Goal: Task Accomplishment & Management: Complete application form

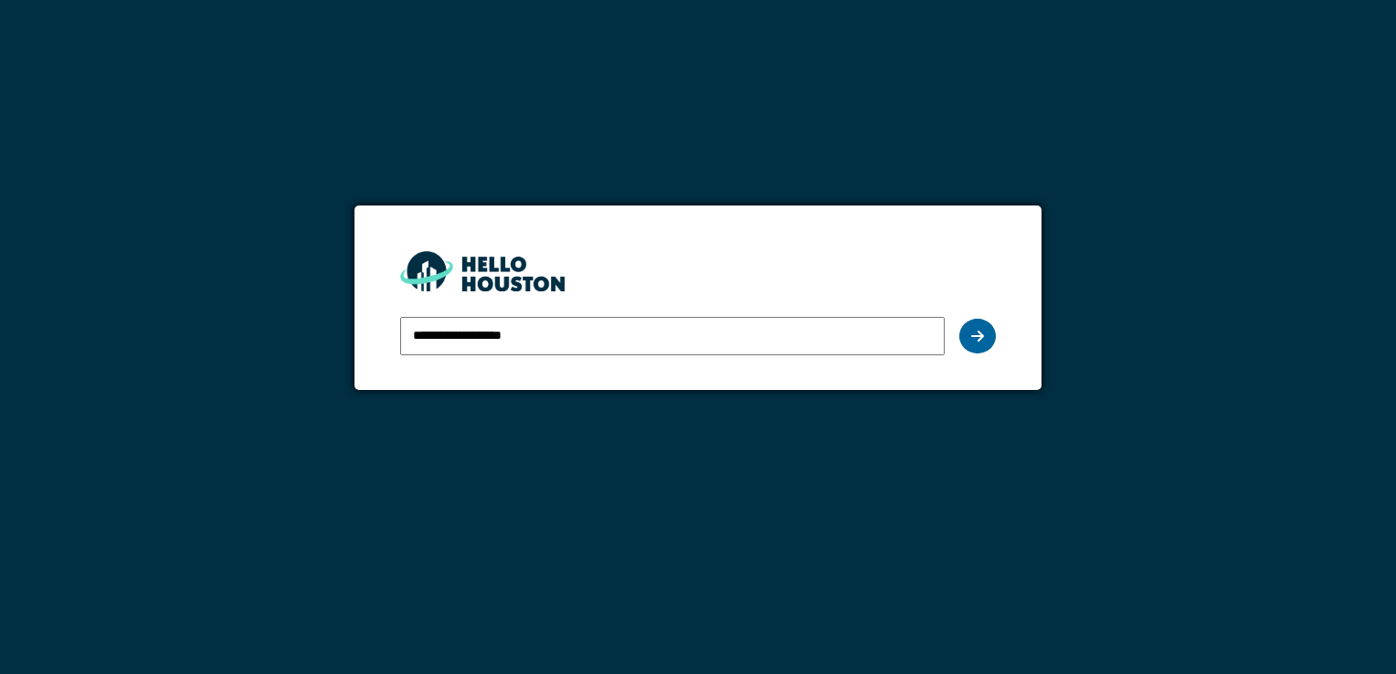
drag, startPoint x: 980, startPoint y: 343, endPoint x: 983, endPoint y: 328, distance: 15.1
click at [983, 329] on icon at bounding box center [978, 336] width 13 height 15
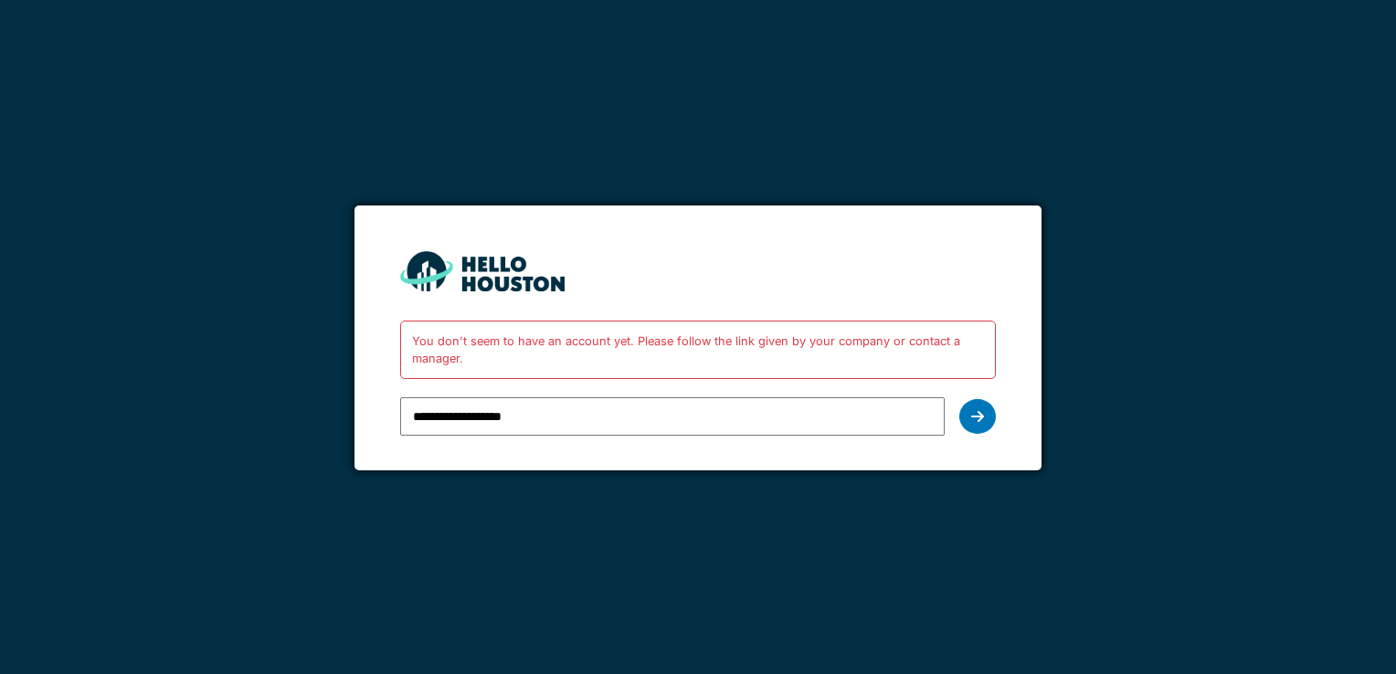
click at [587, 412] on input "**********" at bounding box center [672, 417] width 544 height 38
type input "**********"
click at [977, 423] on icon at bounding box center [978, 416] width 13 height 15
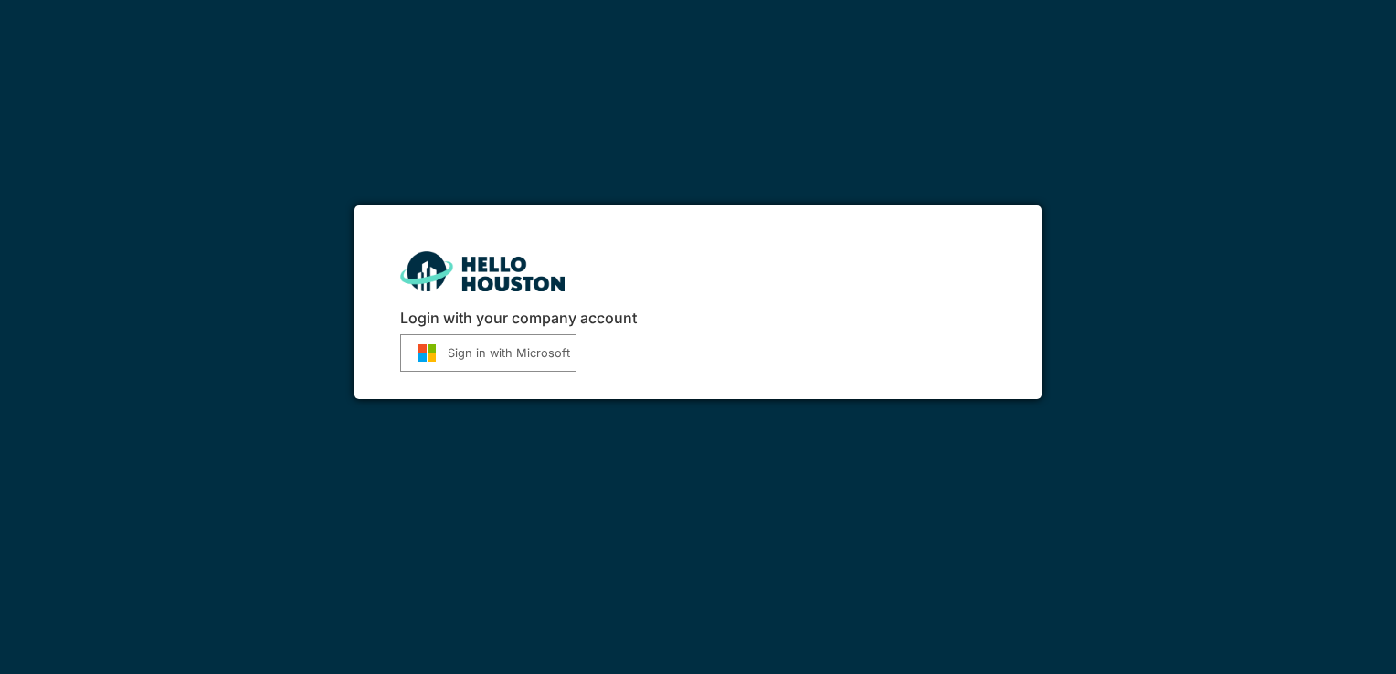
click at [494, 363] on button "Sign in with Microsoft" at bounding box center [488, 352] width 176 height 37
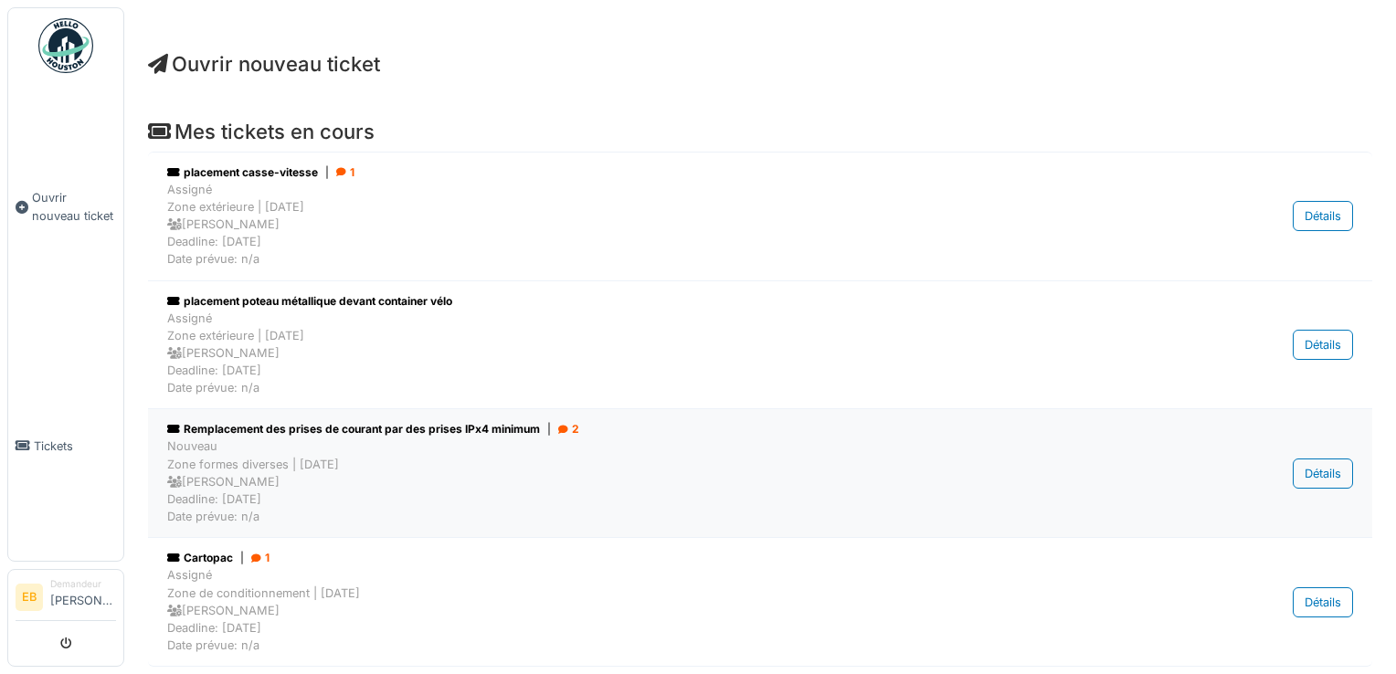
scroll to position [51, 0]
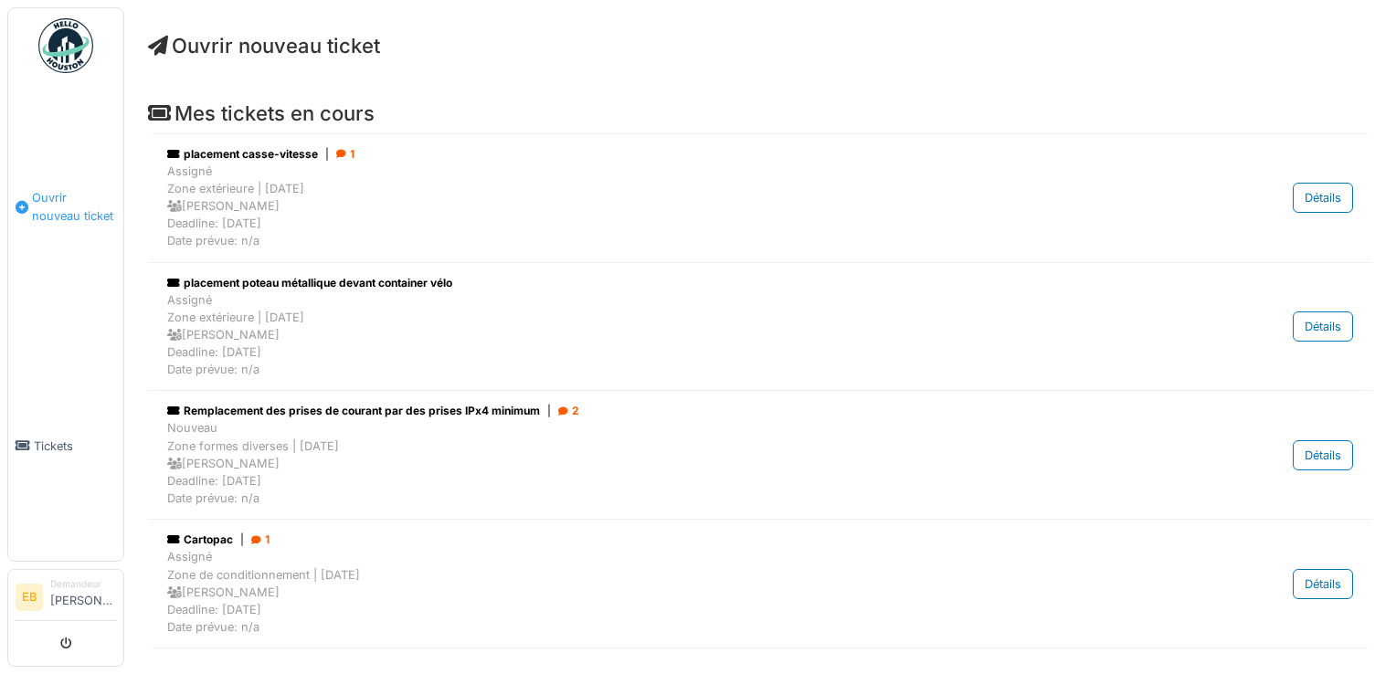
click at [67, 207] on span "Ouvrir nouveau ticket" at bounding box center [74, 206] width 84 height 35
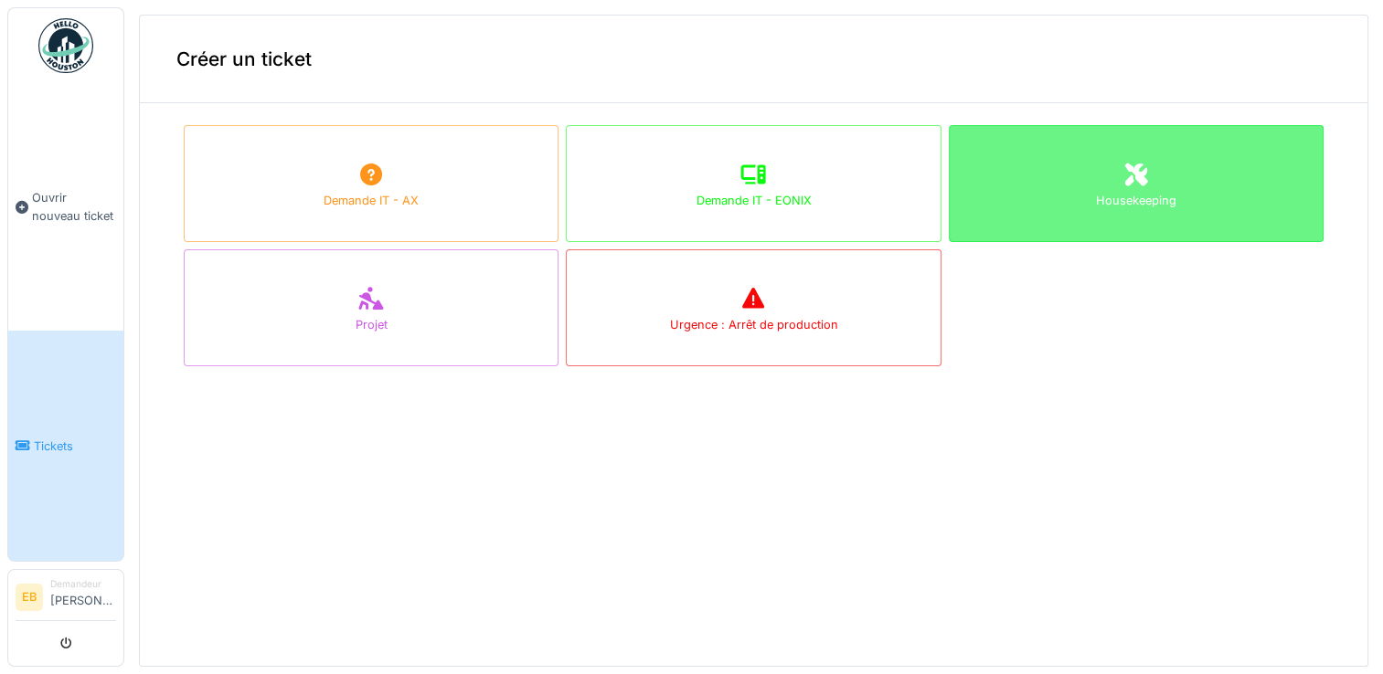
click at [1145, 187] on div "Housekeeping" at bounding box center [1136, 183] width 375 height 117
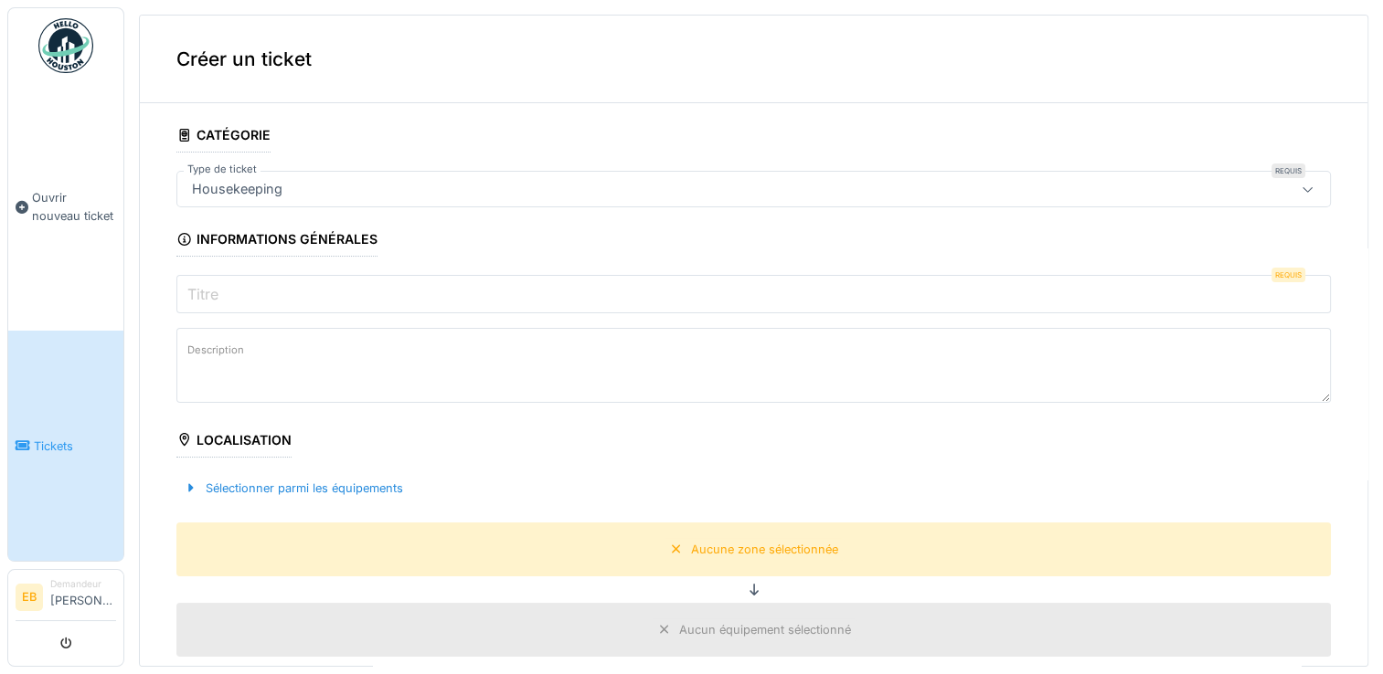
click at [308, 298] on input "Titre" at bounding box center [753, 294] width 1154 height 38
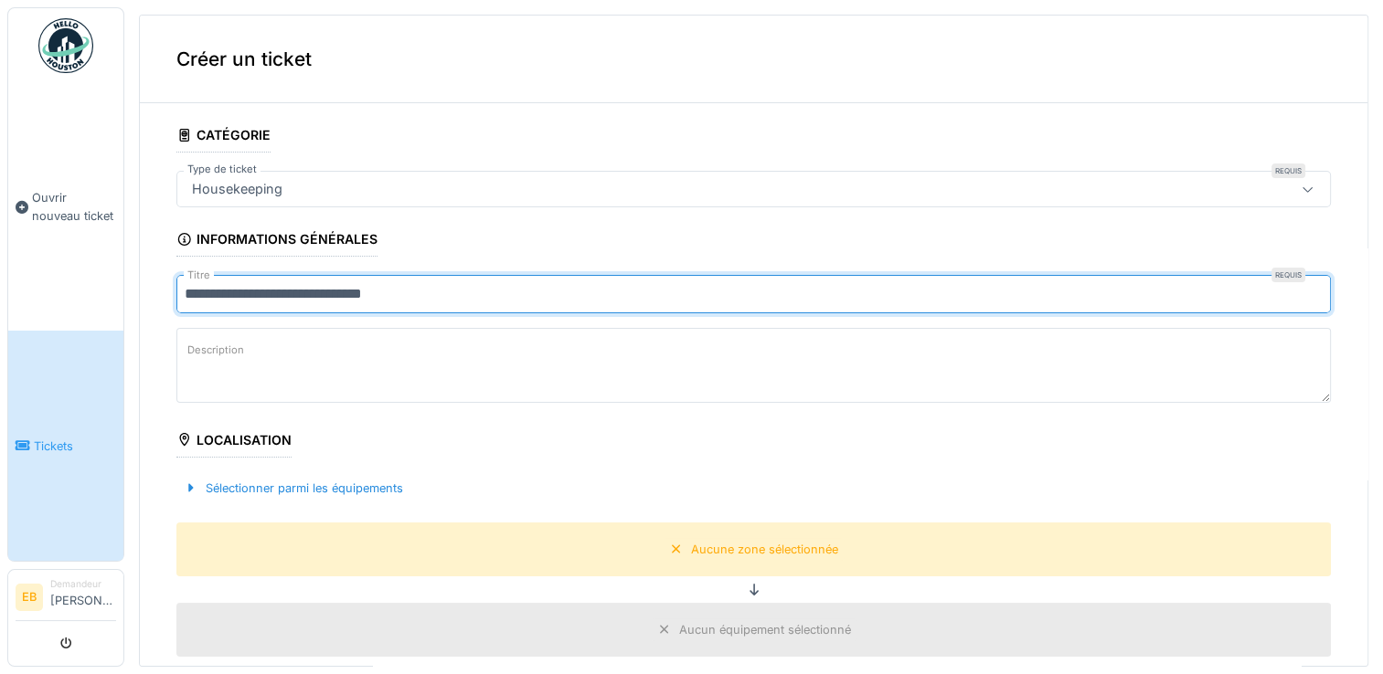
type input "**********"
click at [445, 377] on textarea "Description" at bounding box center [753, 365] width 1154 height 75
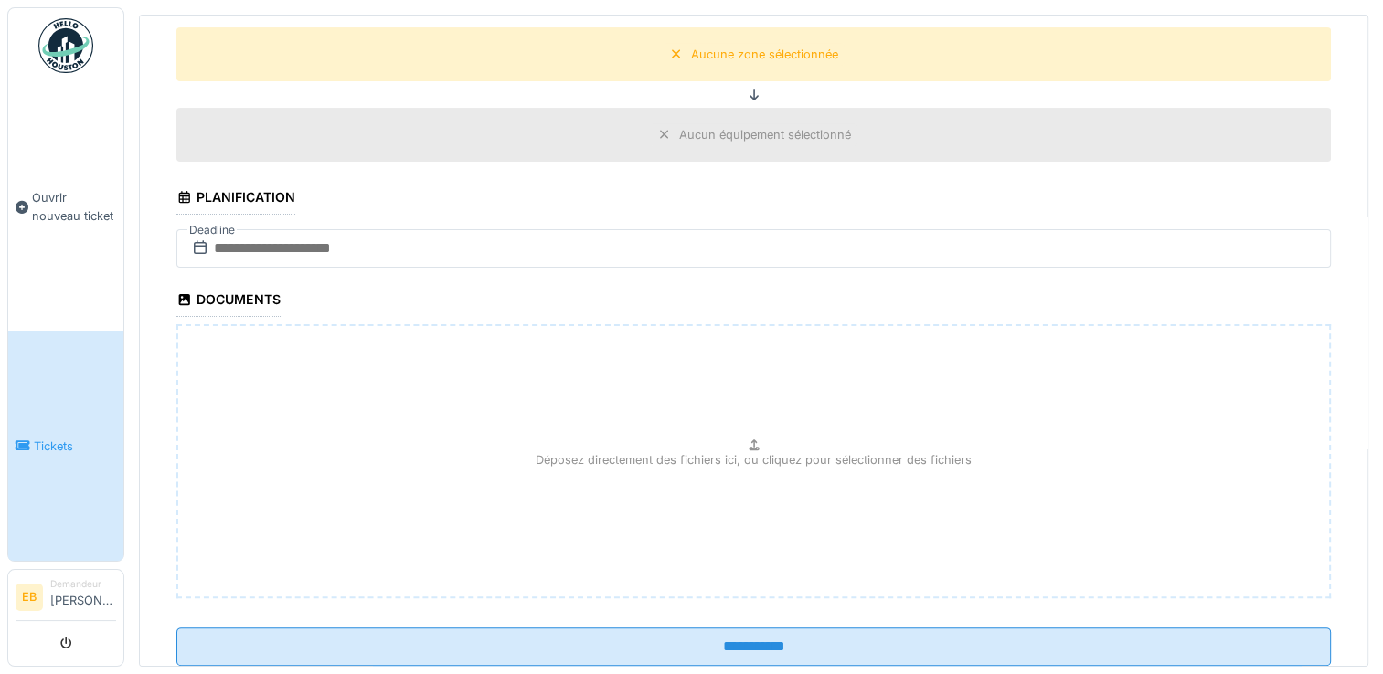
scroll to position [541, 0]
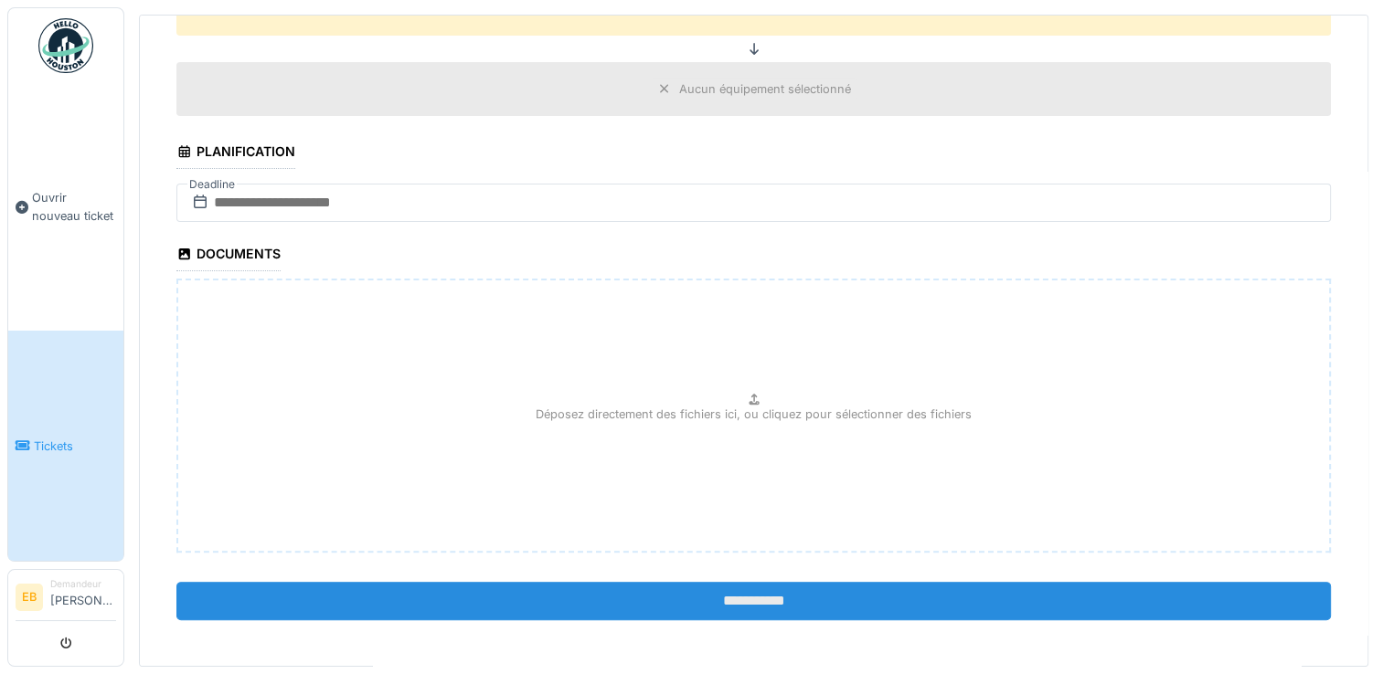
click at [732, 600] on input "**********" at bounding box center [753, 601] width 1154 height 38
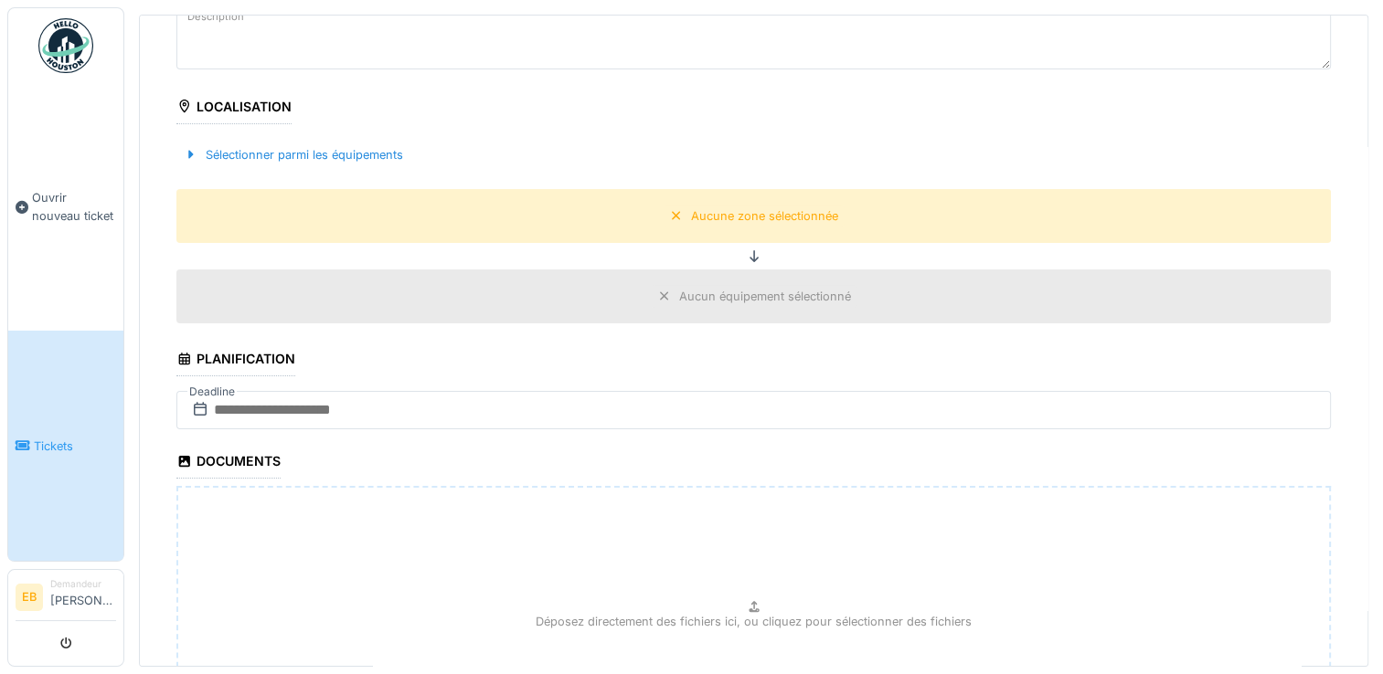
scroll to position [366, 0]
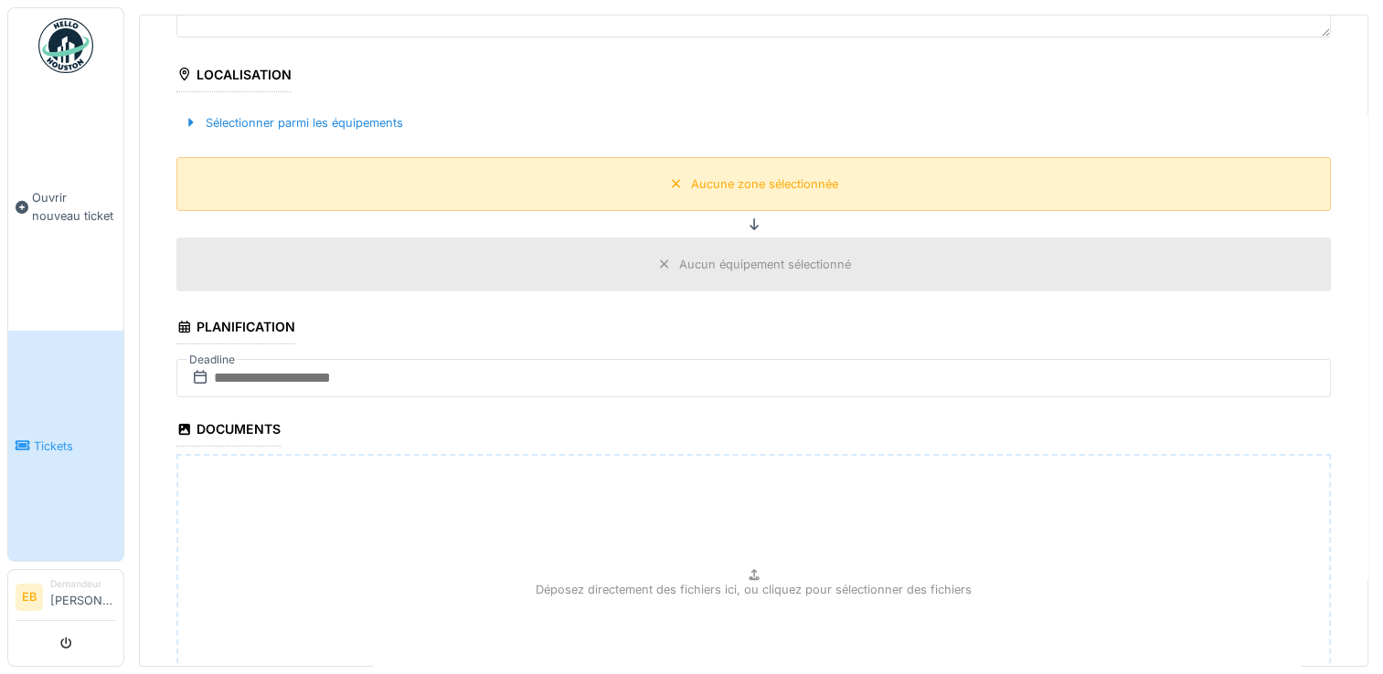
click at [691, 179] on div "Aucune zone sélectionnée" at bounding box center [764, 183] width 147 height 17
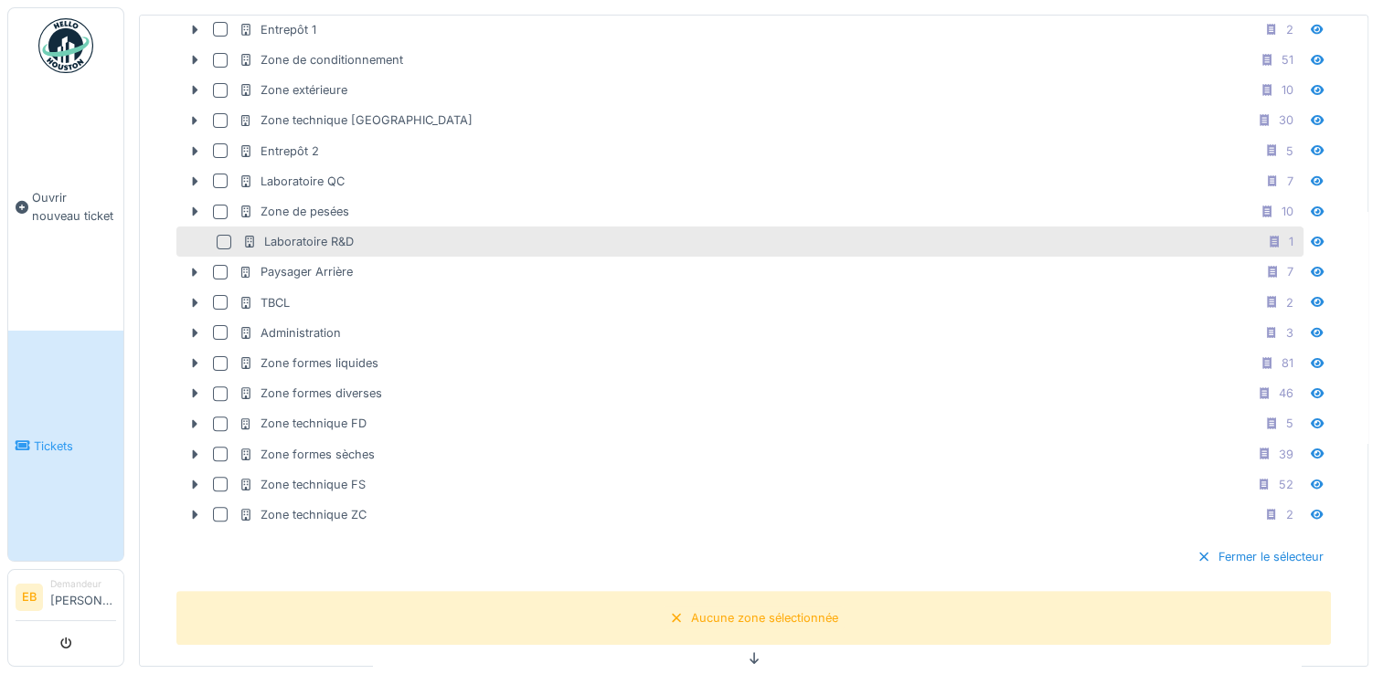
scroll to position [457, 0]
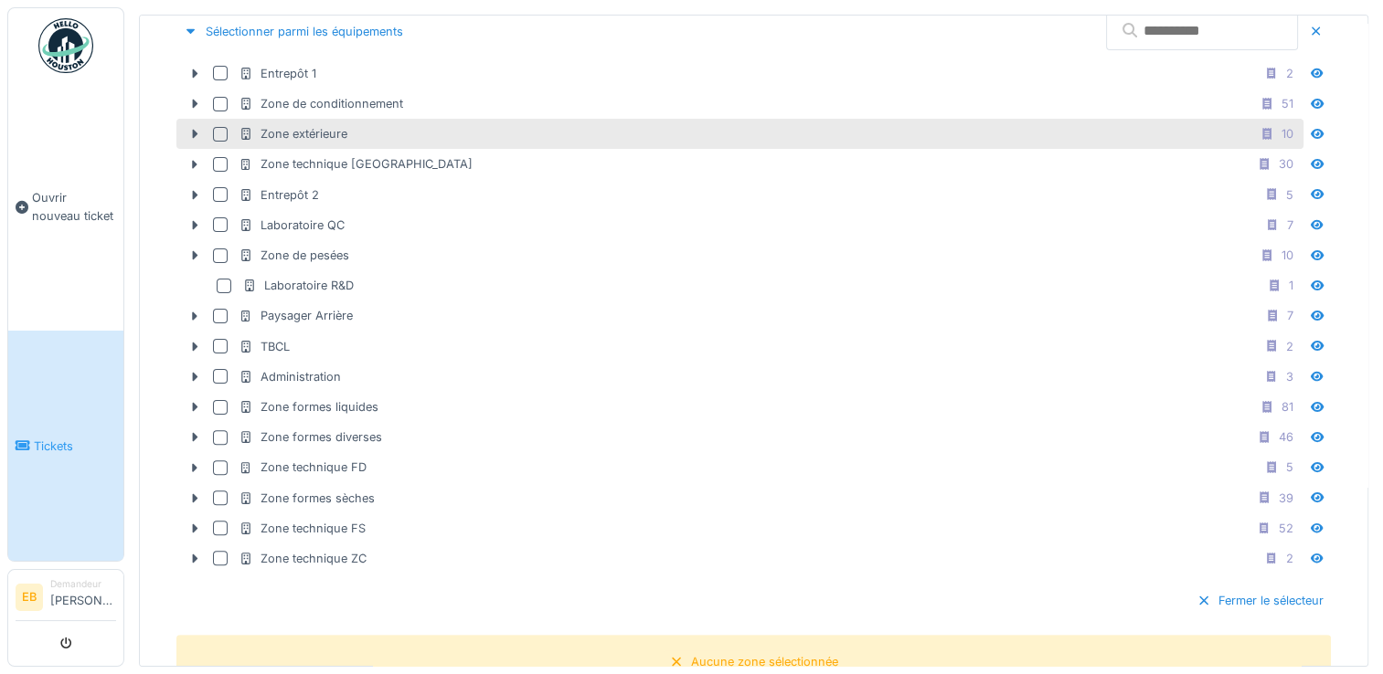
click at [305, 131] on div "Zone extérieure" at bounding box center [293, 133] width 109 height 17
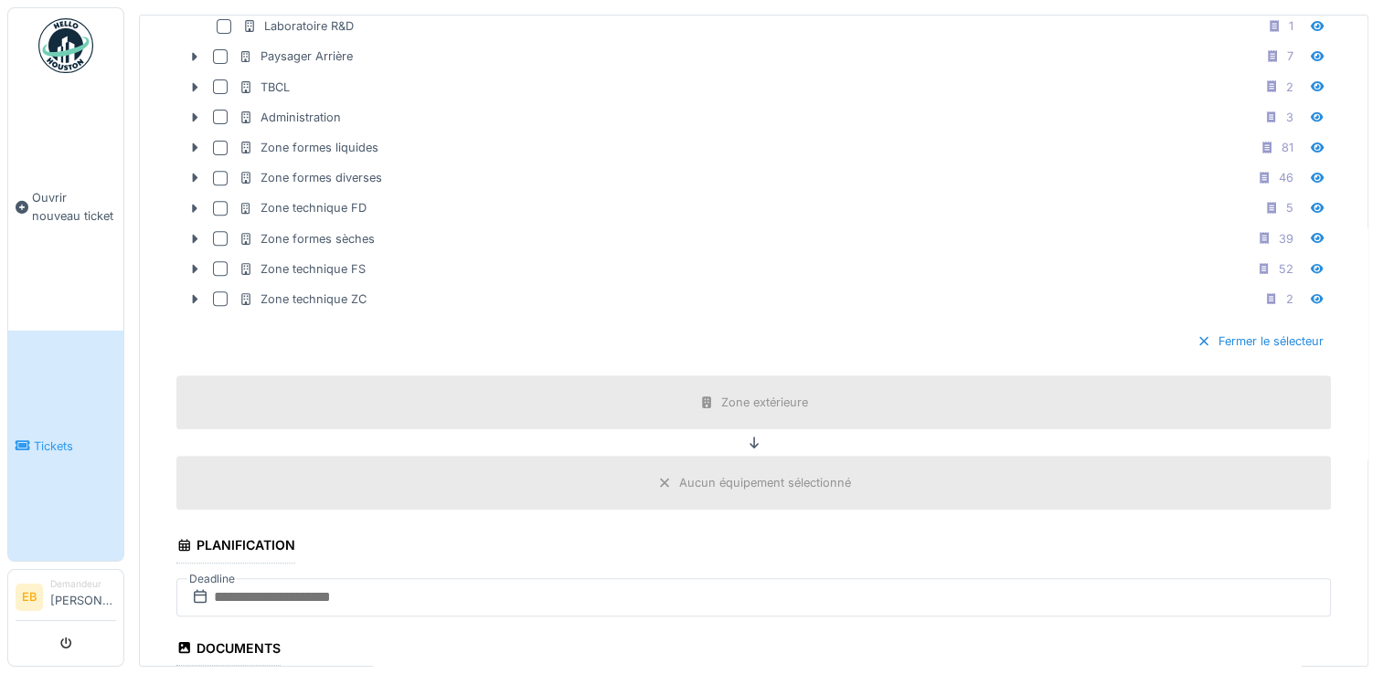
scroll to position [731, 0]
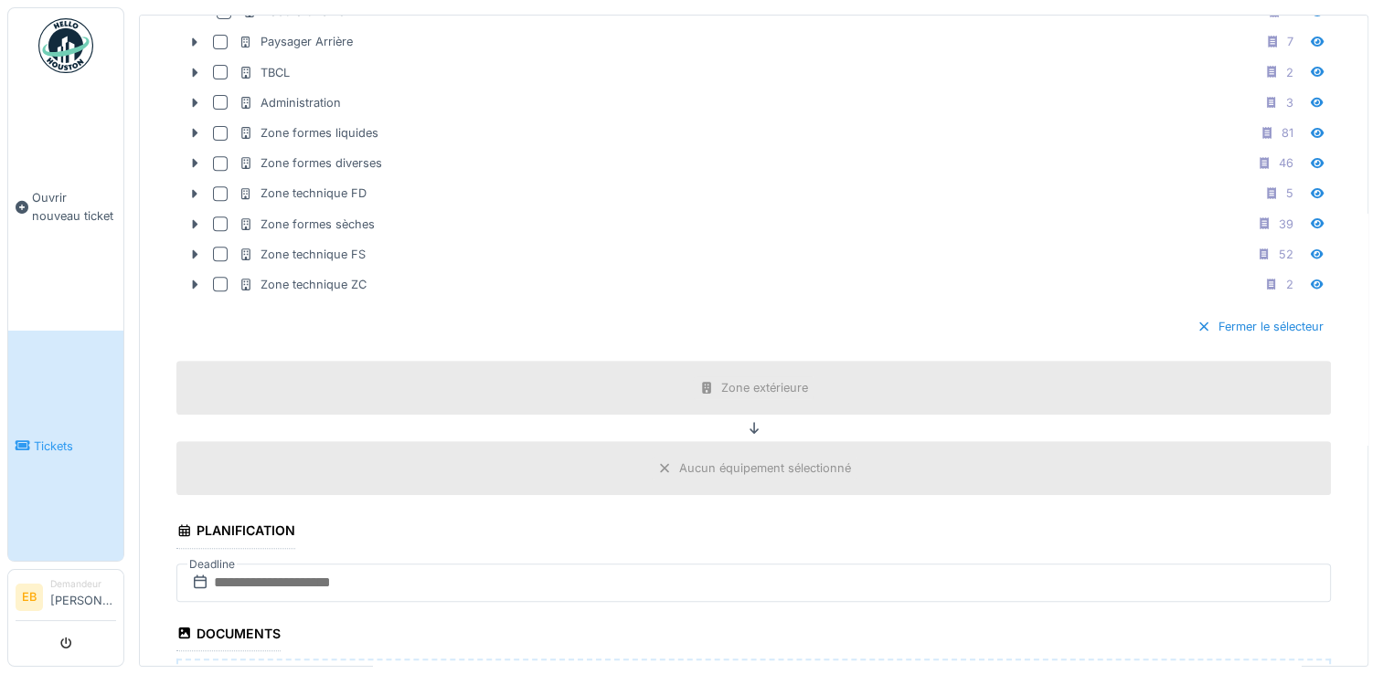
click at [702, 462] on div "Aucun équipement sélectionné" at bounding box center [765, 468] width 172 height 17
click at [1236, 316] on div "Fermer le sélecteur" at bounding box center [1260, 326] width 142 height 25
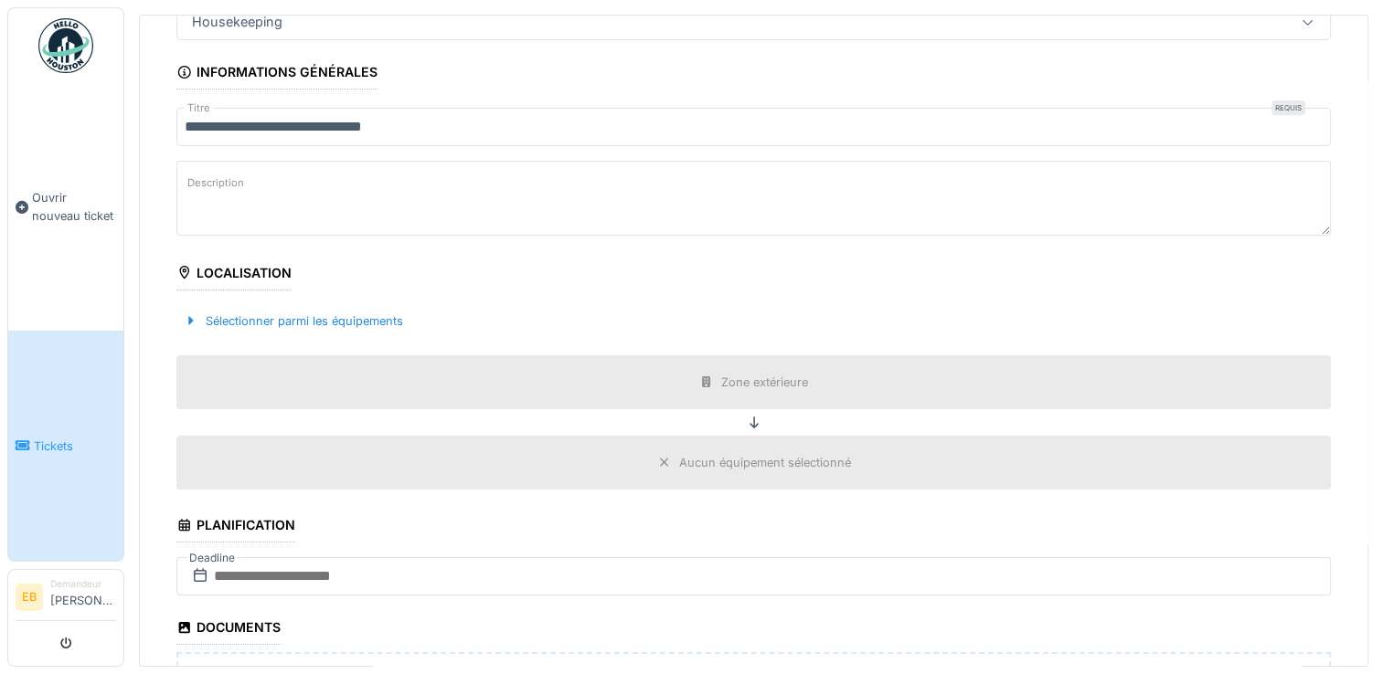
scroll to position [350, 0]
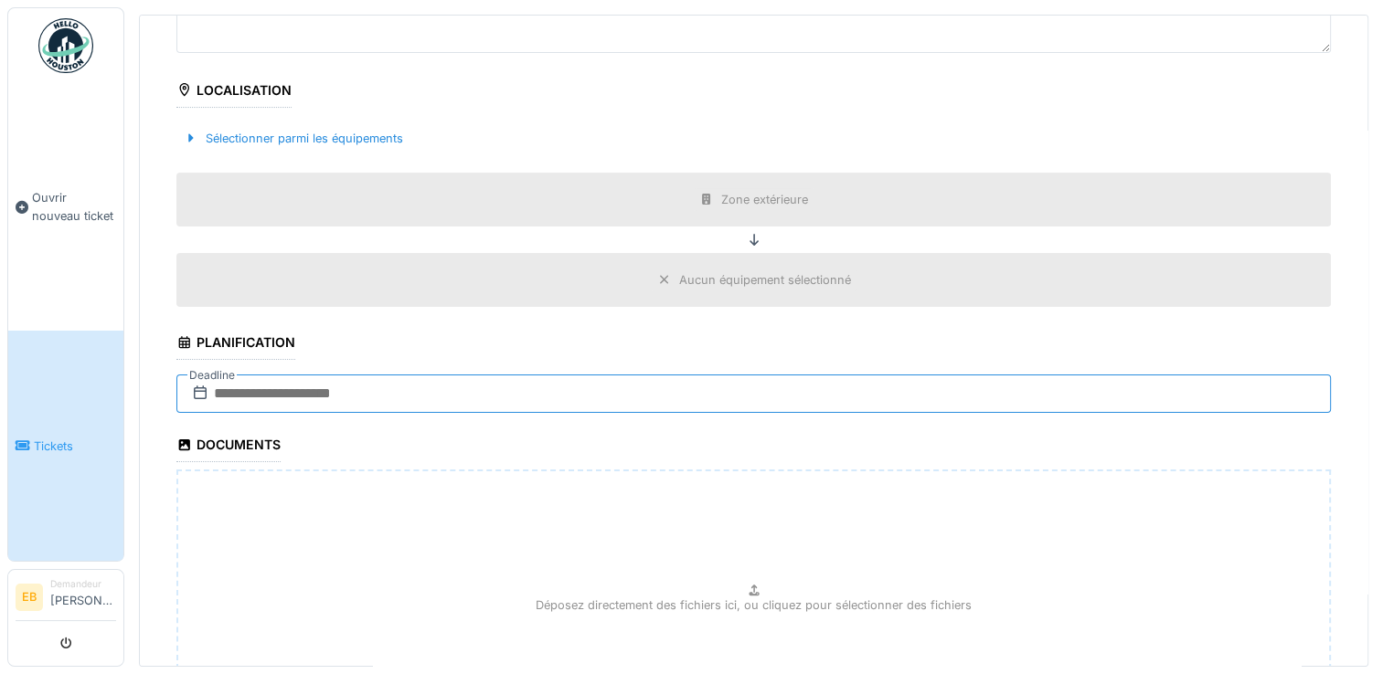
click at [476, 397] on input "text" at bounding box center [753, 394] width 1154 height 38
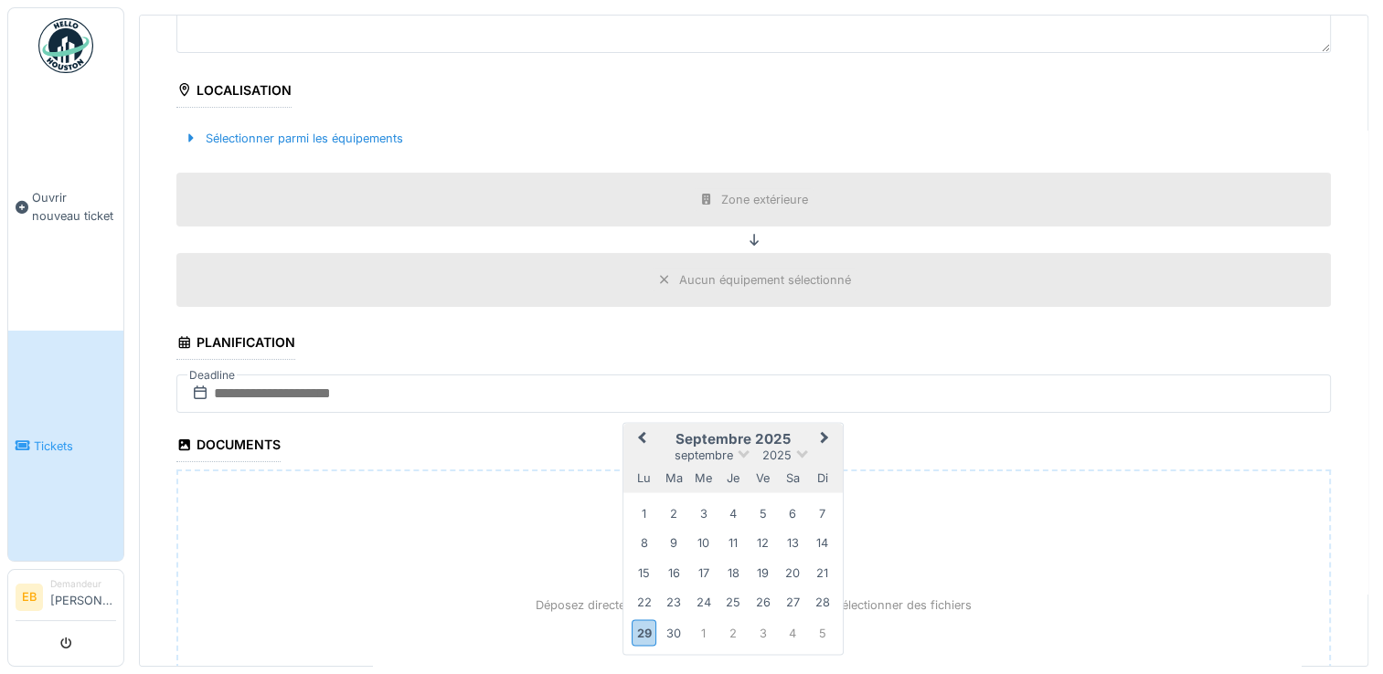
click at [827, 430] on button "Next Month" at bounding box center [826, 440] width 29 height 29
click at [705, 566] on div "15" at bounding box center [703, 574] width 25 height 25
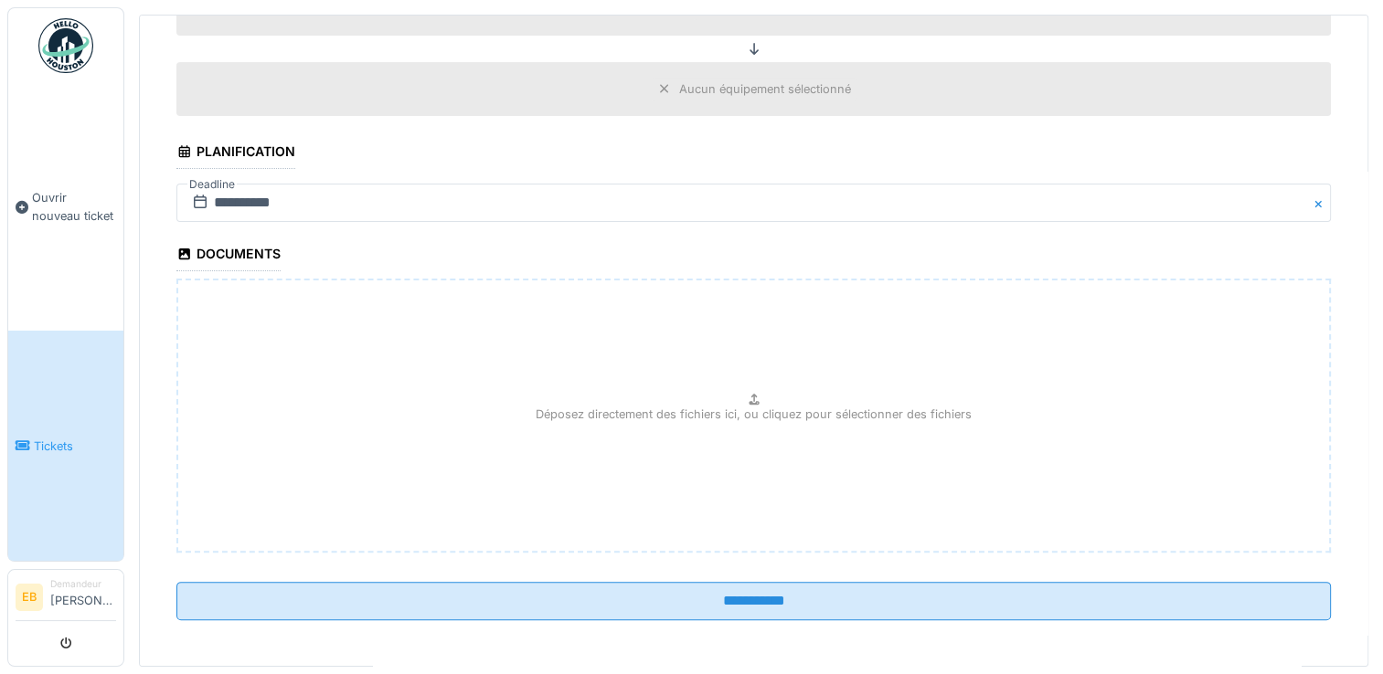
scroll to position [6, 0]
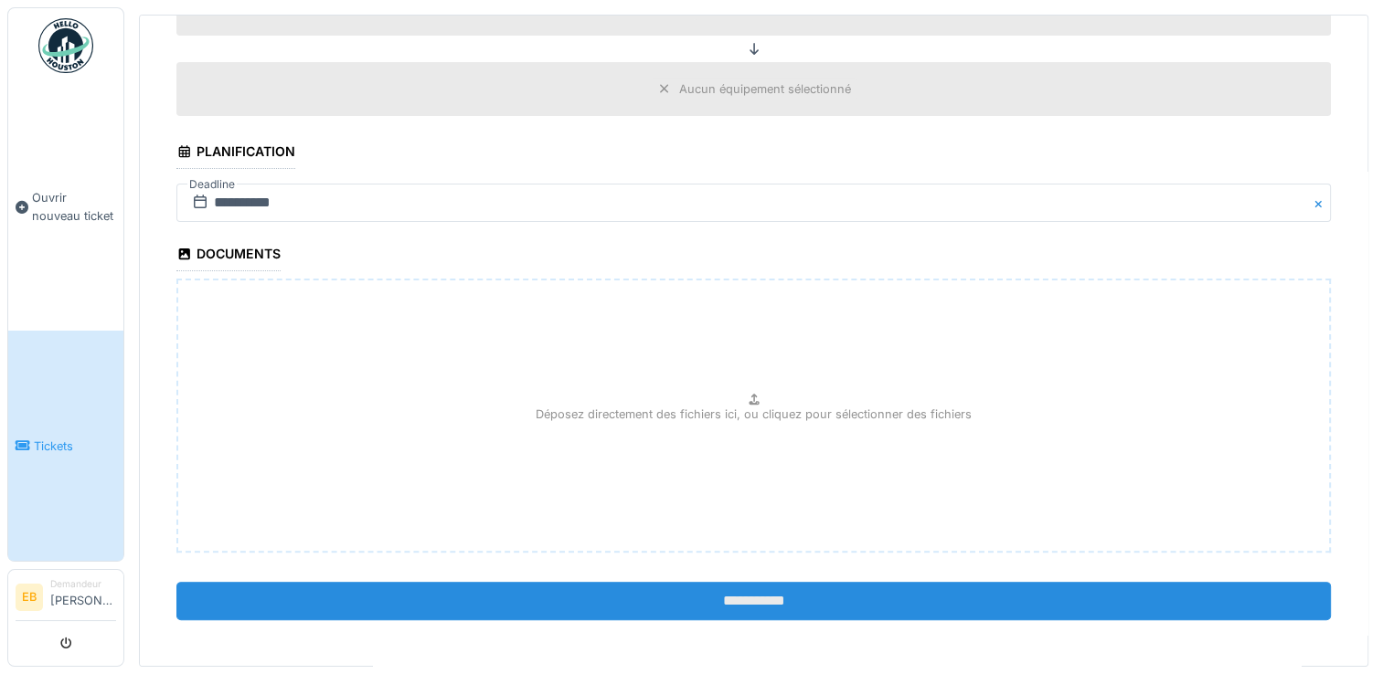
click at [758, 599] on input "**********" at bounding box center [753, 601] width 1154 height 38
